Goal: Task Accomplishment & Management: Use online tool/utility

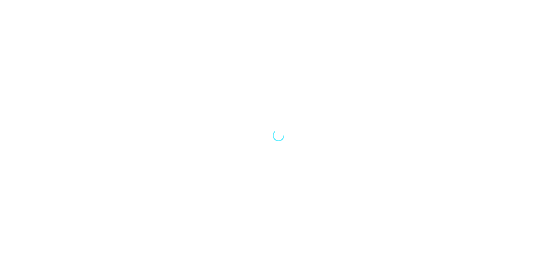
select select "Song"
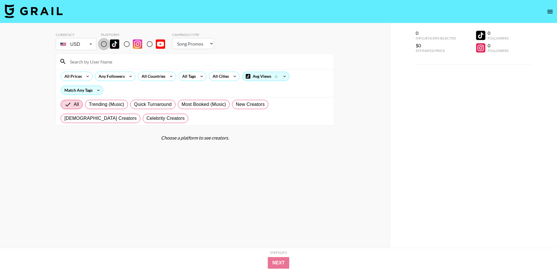
click at [101, 44] on input "radio" at bounding box center [104, 44] width 12 height 12
radio input "true"
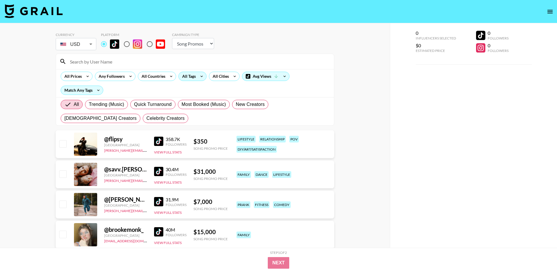
click at [193, 76] on div "All Tags" at bounding box center [188, 76] width 18 height 9
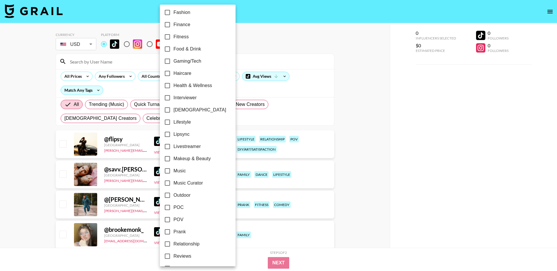
scroll to position [195, 0]
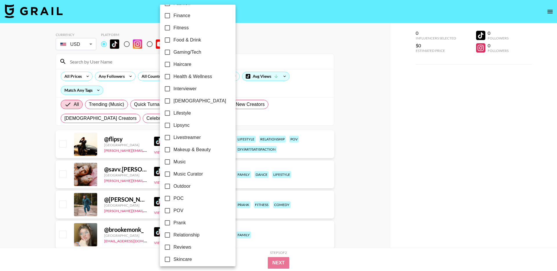
click at [175, 150] on span "Makeup & Beauty" at bounding box center [192, 149] width 37 height 7
click at [174, 150] on input "Makeup & Beauty" at bounding box center [167, 150] width 12 height 12
checkbox input "true"
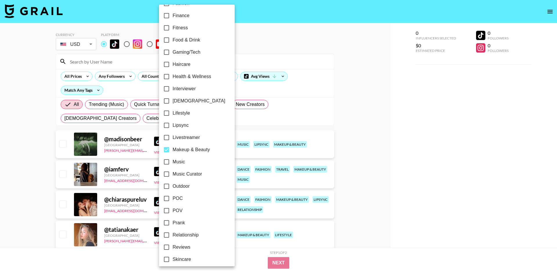
click at [42, 112] on div at bounding box center [278, 135] width 557 height 271
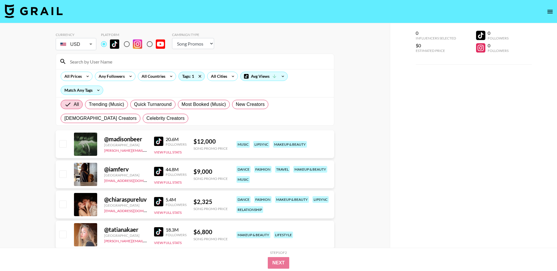
click at [198, 43] on select "Choose Type... Song Promos Brand Promos" at bounding box center [193, 43] width 42 height 11
select select "Brand"
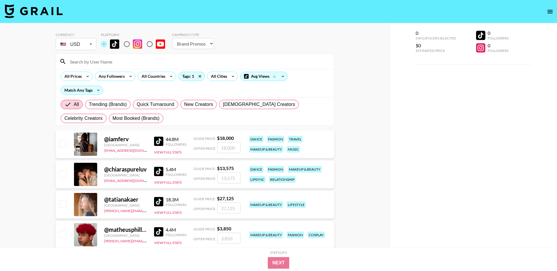
click at [156, 143] on img at bounding box center [158, 141] width 9 height 9
click at [159, 174] on img at bounding box center [158, 171] width 9 height 9
click at [159, 200] on img at bounding box center [158, 201] width 9 height 9
click at [163, 230] on img at bounding box center [158, 231] width 9 height 9
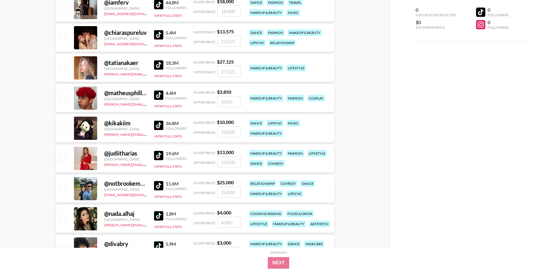
scroll to position [138, 0]
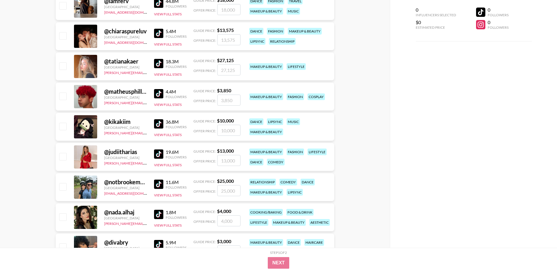
click at [161, 123] on img at bounding box center [158, 123] width 9 height 9
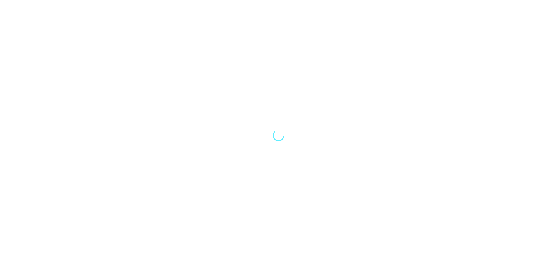
select select "Song"
